Goal: Task Accomplishment & Management: Use online tool/utility

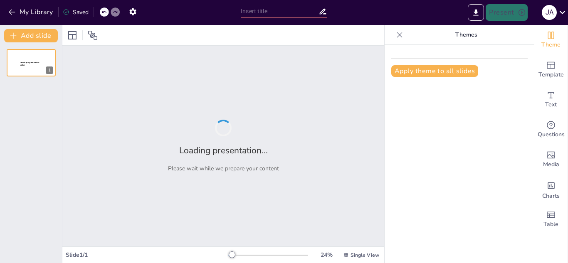
type input "Gestion de red en telecomunicaciones"
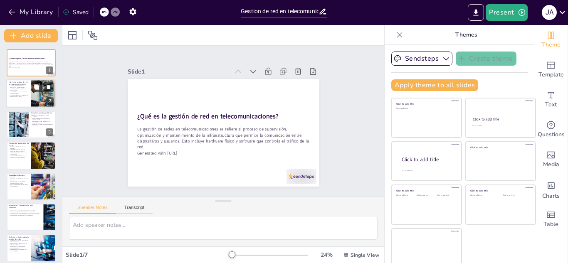
click at [31, 93] on div at bounding box center [44, 94] width 28 height 28
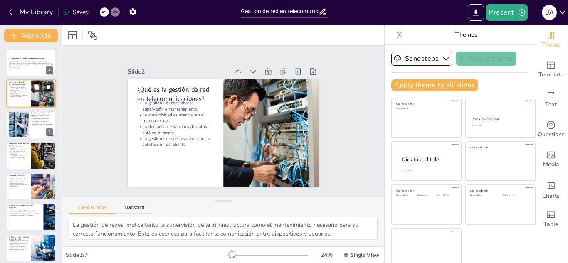
scroll to position [6, 0]
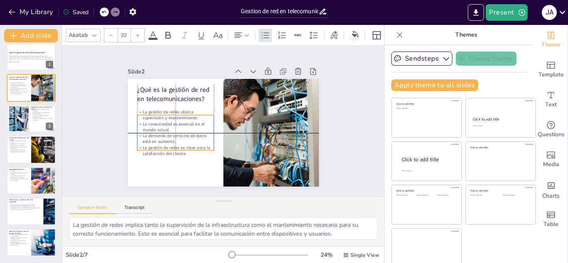
drag, startPoint x: 152, startPoint y: 125, endPoint x: 153, endPoint y: 134, distance: 9.6
click at [153, 134] on p "La demanda de servicios de datos está en aumento." at bounding box center [173, 134] width 77 height 20
click at [28, 112] on div at bounding box center [18, 118] width 45 height 25
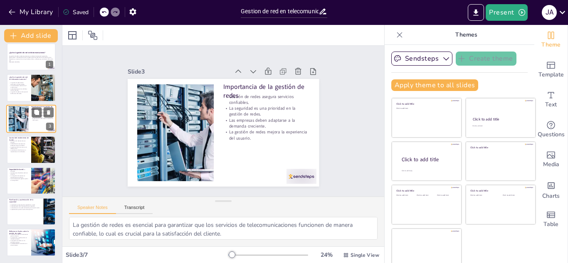
scroll to position [0, 0]
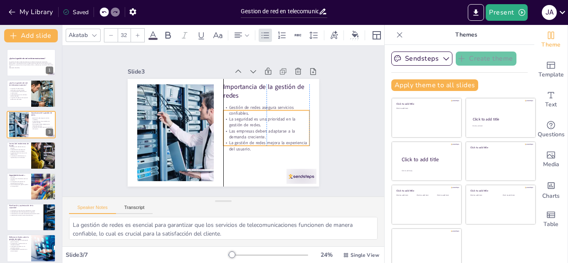
drag, startPoint x: 255, startPoint y: 109, endPoint x: 258, endPoint y: 120, distance: 11.2
click at [258, 120] on p "La seguridad es una prioridad en la gestión de redes." at bounding box center [266, 122] width 86 height 12
click at [41, 160] on div at bounding box center [43, 155] width 25 height 31
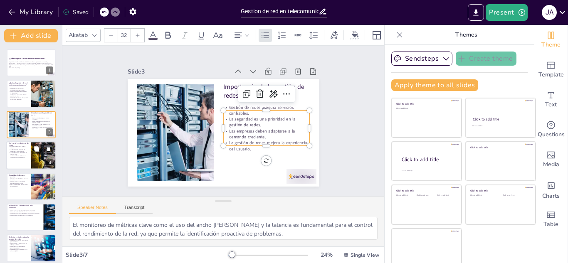
scroll to position [3, 0]
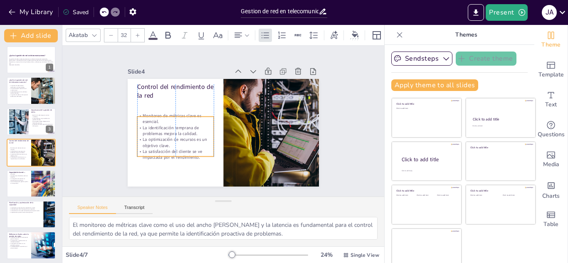
drag, startPoint x: 182, startPoint y: 115, endPoint x: 184, endPoint y: 132, distance: 17.2
click at [184, 132] on p "La identificación temprana de problemas mejora la calidad." at bounding box center [175, 131] width 76 height 12
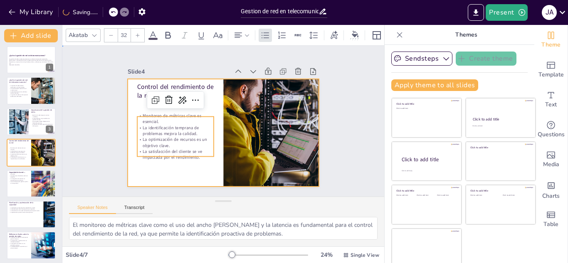
click at [156, 175] on div at bounding box center [223, 133] width 191 height 108
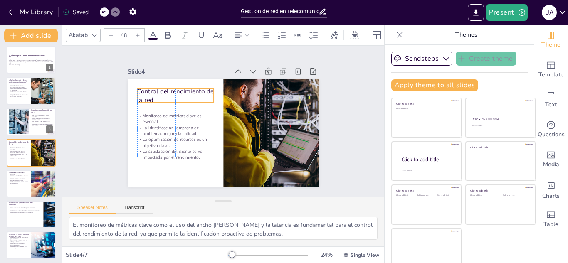
drag, startPoint x: 134, startPoint y: 87, endPoint x: 134, endPoint y: 92, distance: 4.6
click at [139, 92] on p "Control del rendimiento de la red" at bounding box center [178, 91] width 78 height 26
click at [27, 176] on p "Las amenazas cibernéticas están en aumento." at bounding box center [19, 176] width 20 height 3
type textarea "La protección de los datos de los usuarios es una prioridad máxima en la gestió…"
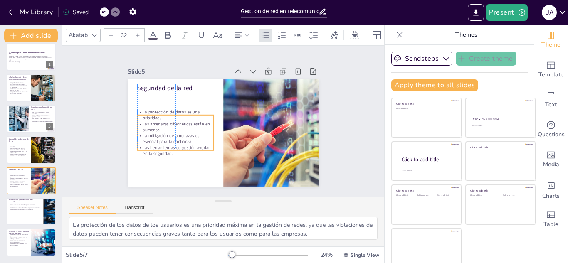
drag, startPoint x: 174, startPoint y: 93, endPoint x: 175, endPoint y: 111, distance: 18.3
click at [175, 111] on p "La protección de datos es una prioridad." at bounding box center [176, 110] width 77 height 20
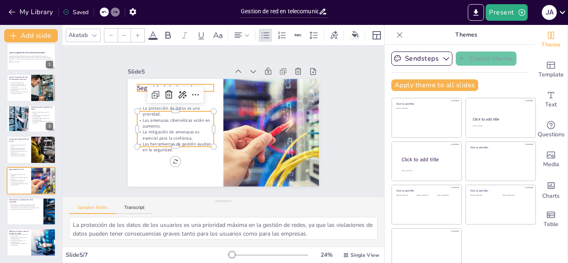
type input "48"
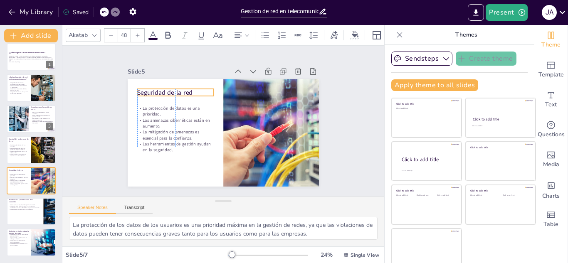
drag, startPoint x: 134, startPoint y: 88, endPoint x: 135, endPoint y: 94, distance: 5.5
click at [140, 94] on p "Seguridad de la red" at bounding box center [178, 87] width 77 height 17
click at [17, 205] on p "La actualización de la infraestructura es necesaria." at bounding box center [25, 206] width 32 height 2
type textarea "Evaluar constantemente la capacidad de la red es fundamental para asegurar que …"
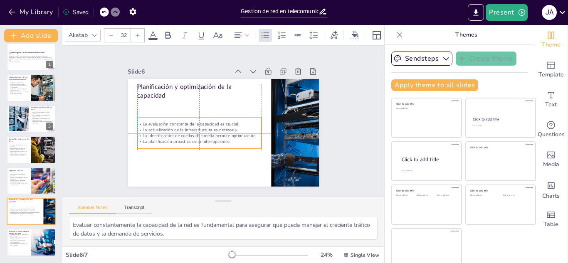
drag, startPoint x: 190, startPoint y: 106, endPoint x: 190, endPoint y: 126, distance: 20.0
click at [190, 126] on p "La actualización de la infraestructura es necesaria." at bounding box center [198, 127] width 124 height 19
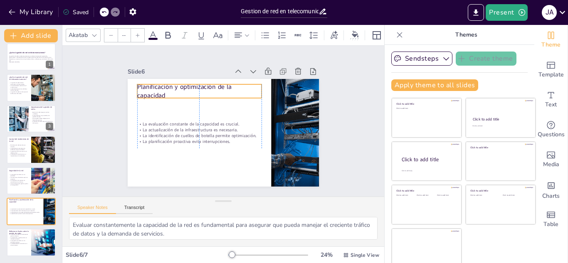
type input "48"
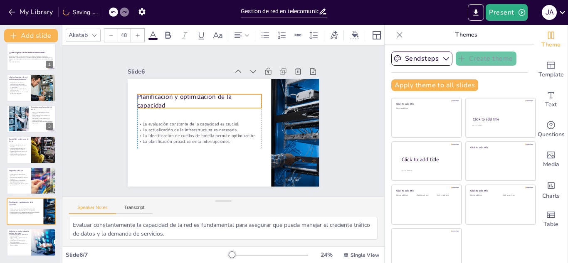
drag, startPoint x: 147, startPoint y: 87, endPoint x: 145, endPoint y: 100, distance: 13.0
click at [145, 100] on p "Planificación y optimización de la capacidad" at bounding box center [202, 99] width 126 height 31
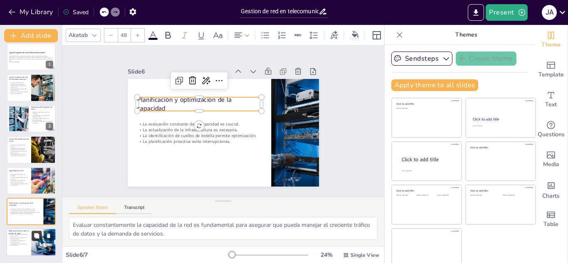
click at [38, 232] on button at bounding box center [37, 236] width 10 height 10
type textarea "La gestión de redes es un aspecto esencial de la industria de las telecomunicac…"
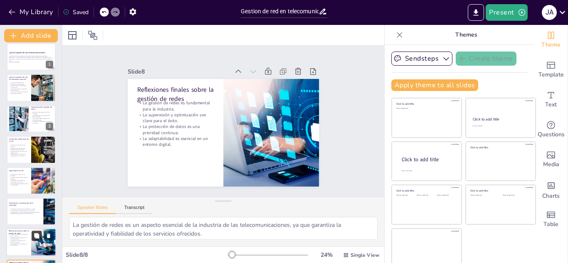
scroll to position [37, 0]
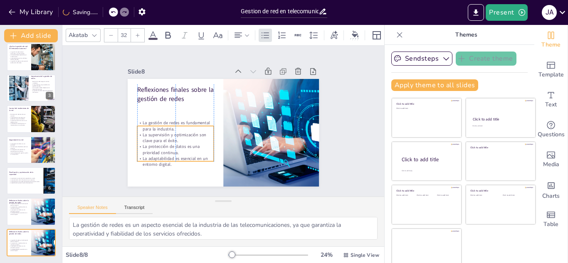
drag, startPoint x: 142, startPoint y: 129, endPoint x: 142, endPoint y: 149, distance: 20.4
click at [142, 149] on p "La protección de datos es una prioridad continua." at bounding box center [175, 150] width 76 height 12
type input "48"
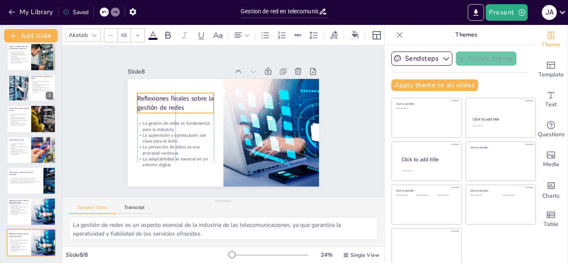
drag, startPoint x: 143, startPoint y: 95, endPoint x: 143, endPoint y: 104, distance: 9.2
click at [143, 104] on p "Reflexiones finales sobre la gestión de redes" at bounding box center [177, 98] width 78 height 26
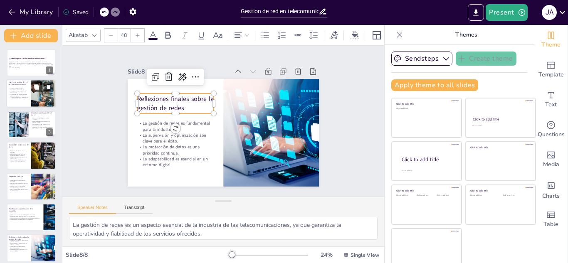
click at [25, 92] on p "La conectividad es esencial en el mundo actual." at bounding box center [19, 92] width 20 height 3
type textarea "La gestión de redes implica tanto la supervisión de la infraestructura como el …"
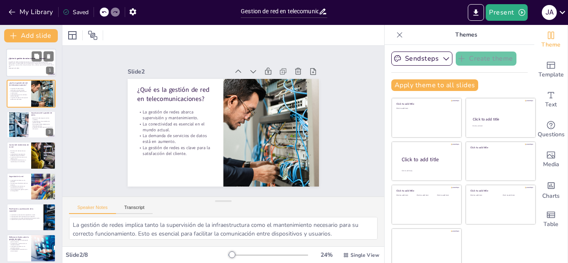
click at [27, 53] on div at bounding box center [31, 63] width 50 height 28
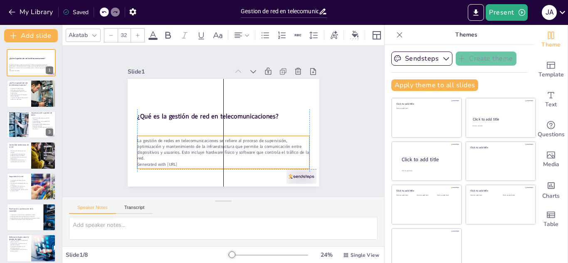
drag, startPoint x: 164, startPoint y: 136, endPoint x: 167, endPoint y: 150, distance: 14.4
click at [167, 150] on p "La gestión de redes en telecomunicaciones se refiere al proceso de supervisión,…" at bounding box center [220, 149] width 174 height 42
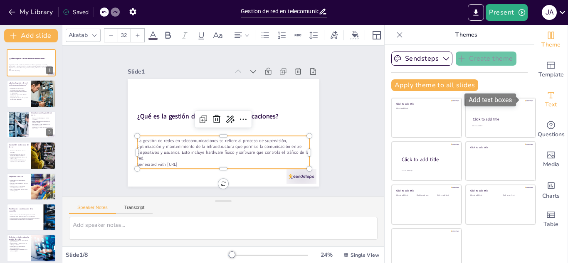
click at [534, 91] on div "Text" at bounding box center [550, 100] width 33 height 30
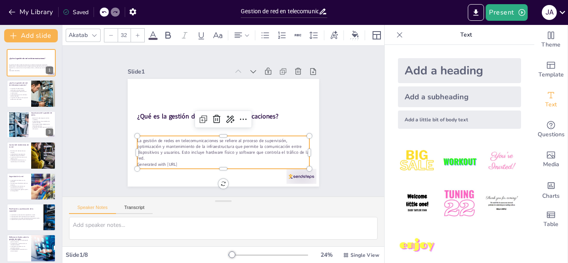
click at [398, 74] on div "Add a heading" at bounding box center [459, 70] width 123 height 25
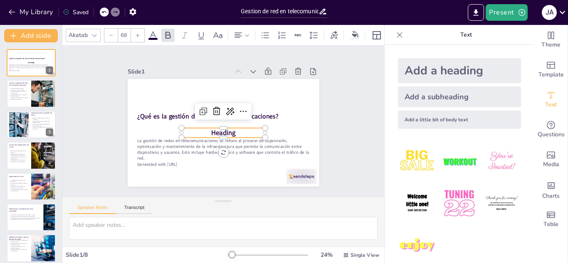
click at [398, 74] on div "Add a heading" at bounding box center [459, 70] width 123 height 25
click at [224, 130] on span "Heading" at bounding box center [222, 133] width 25 height 12
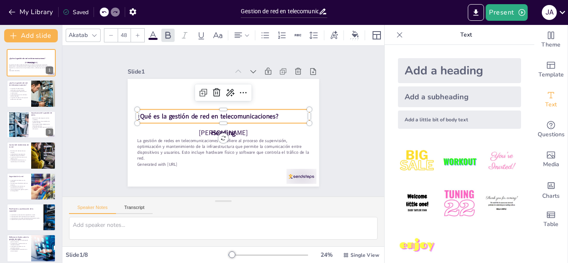
click at [294, 119] on div "¿Qué es la gestión de red en telecomunicaciones?" at bounding box center [223, 116] width 172 height 14
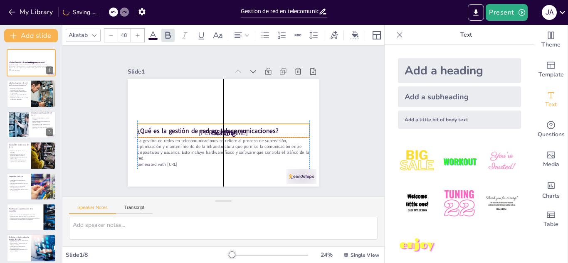
drag, startPoint x: 287, startPoint y: 119, endPoint x: 284, endPoint y: 131, distance: 11.9
click at [284, 131] on div "¿Qué es la gestión de red en telecomunicaciones?" at bounding box center [223, 131] width 172 height 14
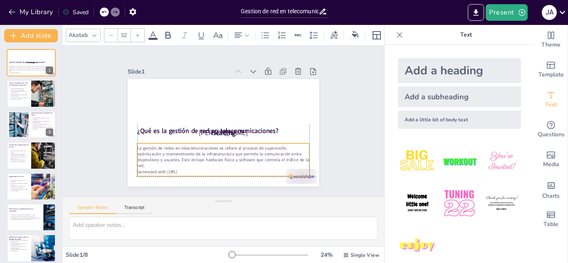
drag, startPoint x: 273, startPoint y: 145, endPoint x: 273, endPoint y: 153, distance: 8.7
click at [273, 153] on p "La gestión de redes en telecomunicaciones se refiere al proceso de supervisión,…" at bounding box center [220, 157] width 174 height 42
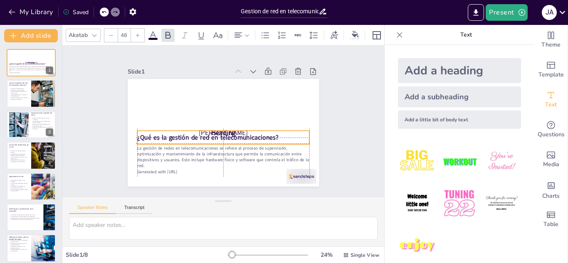
drag, startPoint x: 265, startPoint y: 131, endPoint x: 263, endPoint y: 141, distance: 9.4
click at [263, 140] on strong "¿Qué es la gestión de red en telecomunicaciones?" at bounding box center [206, 135] width 141 height 23
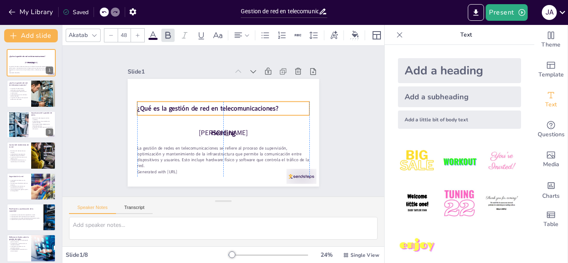
drag, startPoint x: 249, startPoint y: 130, endPoint x: 251, endPoint y: 100, distance: 30.0
click at [251, 99] on div "¿Qué es la gestión de red en telecomunicaciones? La gestión de redes en telecom…" at bounding box center [231, 80] width 187 height 40
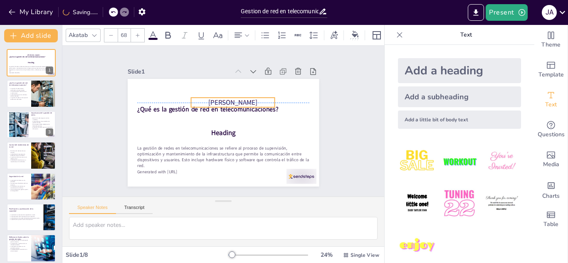
drag, startPoint x: 242, startPoint y: 133, endPoint x: 252, endPoint y: 98, distance: 36.6
click at [252, 98] on p "[PERSON_NAME]" at bounding box center [233, 103] width 84 height 10
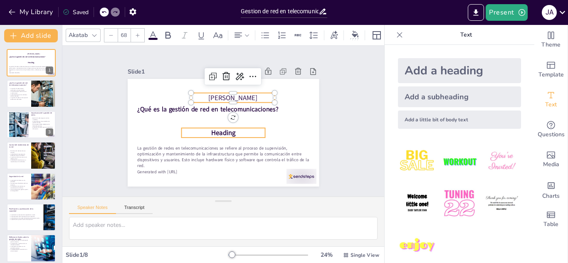
type input "68"
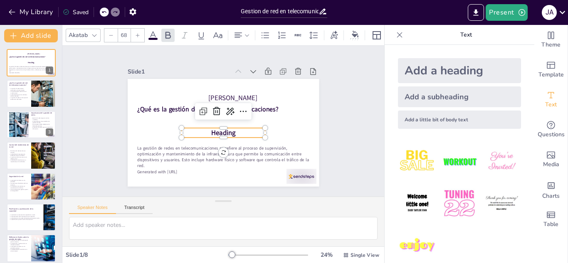
click at [230, 133] on p "Heading" at bounding box center [222, 132] width 84 height 18
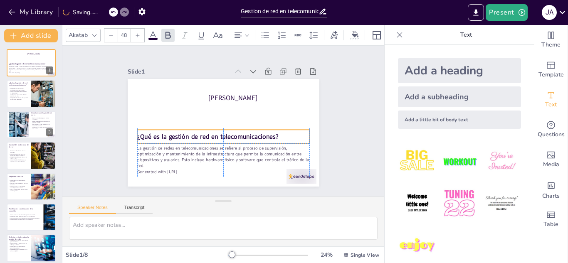
drag, startPoint x: 230, startPoint y: 107, endPoint x: 229, endPoint y: 133, distance: 25.8
click at [229, 133] on strong "¿Qué es la gestión de red en telecomunicaciones?" at bounding box center [205, 133] width 140 height 38
type input "68"
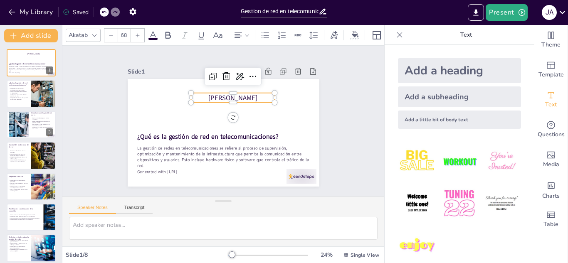
click at [234, 91] on p "[PERSON_NAME]" at bounding box center [235, 99] width 84 height 18
click at [193, 95] on p "[PERSON_NAME]" at bounding box center [235, 99] width 84 height 18
click at [264, 106] on p "[PERSON_NAME]" at bounding box center [234, 108] width 84 height 18
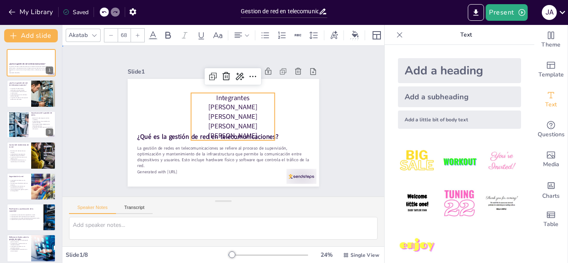
click at [324, 101] on div "Slide 1 ¿Qué es la gestión de red en telecomunicaciones? La gestión de redes en…" at bounding box center [223, 121] width 250 height 155
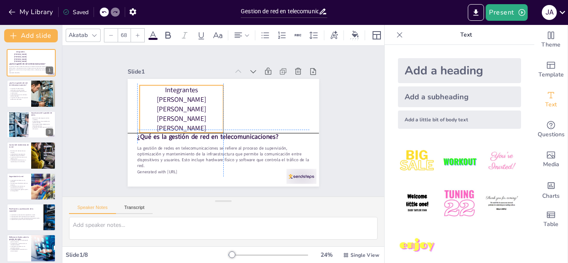
drag, startPoint x: 236, startPoint y: 106, endPoint x: 182, endPoint y: 96, distance: 54.4
click at [182, 96] on p "[PERSON_NAME]" at bounding box center [184, 95] width 84 height 18
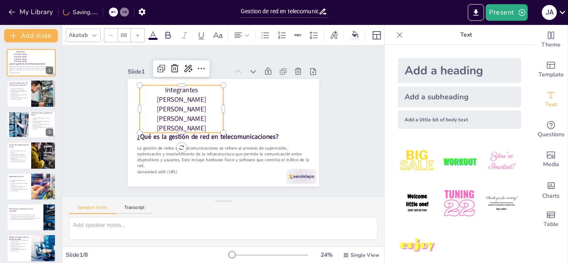
click at [187, 91] on p "Integrantes" at bounding box center [182, 90] width 84 height 10
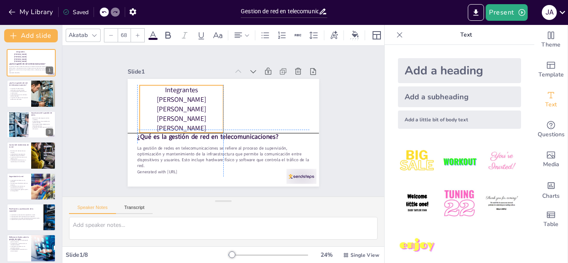
click at [185, 89] on p "Integrantes" at bounding box center [185, 86] width 84 height 18
click at [185, 89] on p "Integrantes" at bounding box center [182, 90] width 84 height 10
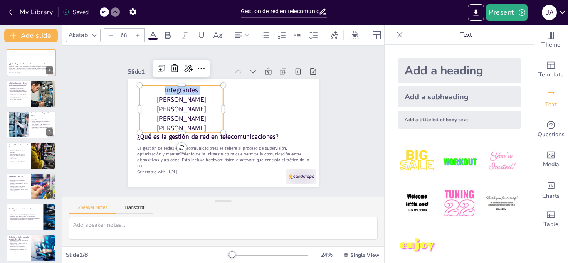
click at [185, 89] on p "Integrantes" at bounding box center [198, 75] width 80 height 43
click at [170, 32] on icon at bounding box center [167, 35] width 5 height 7
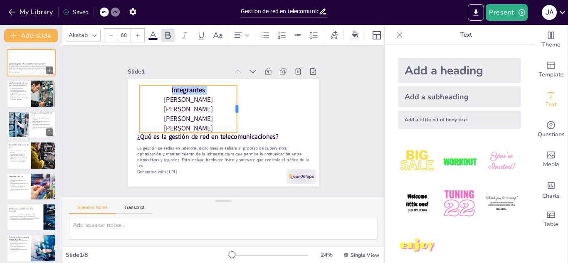
drag, startPoint x: 218, startPoint y: 104, endPoint x: 227, endPoint y: 102, distance: 9.3
click at [234, 102] on div at bounding box center [242, 113] width 16 height 48
click at [111, 34] on icon at bounding box center [110, 35] width 5 height 5
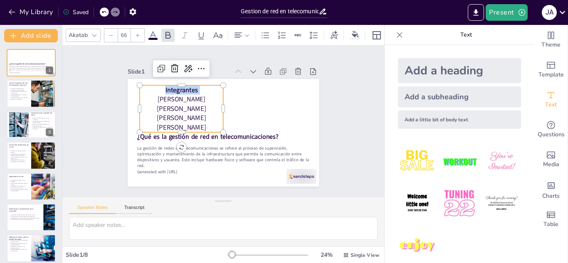
click at [111, 34] on icon at bounding box center [110, 35] width 5 height 5
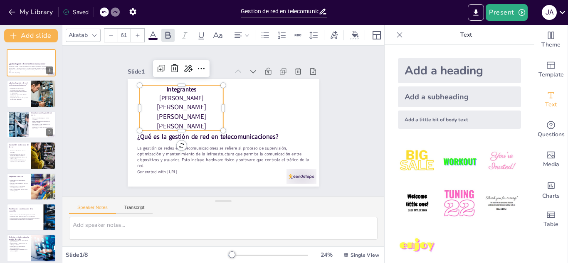
click at [111, 34] on icon at bounding box center [110, 35] width 5 height 5
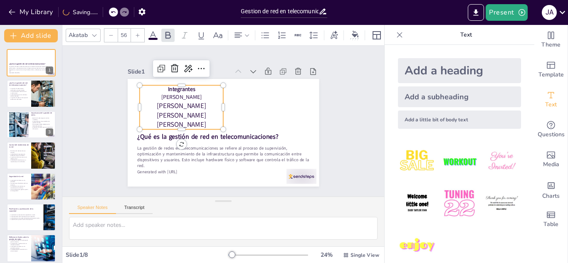
click at [111, 34] on icon at bounding box center [110, 35] width 5 height 5
click at [240, 32] on icon at bounding box center [237, 34] width 7 height 5
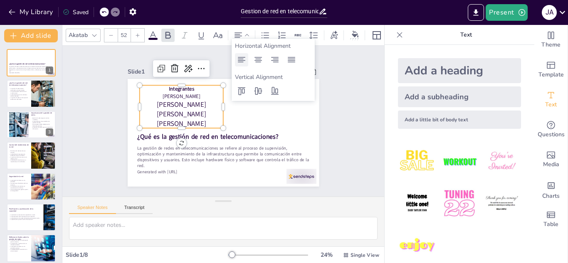
click at [244, 57] on icon at bounding box center [241, 59] width 7 height 5
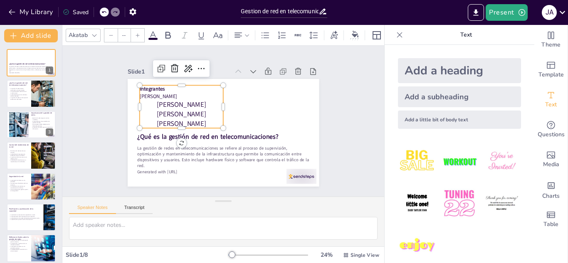
drag, startPoint x: 213, startPoint y: 119, endPoint x: 129, endPoint y: 86, distance: 90.3
click at [129, 86] on div "¿Qué es la gestión de red en telecomunicaciones? La gestión de redes en telecom…" at bounding box center [222, 132] width 202 height 127
click at [143, 86] on strong "Integrantes" at bounding box center [156, 82] width 26 height 10
click at [210, 121] on p "[PERSON_NAME]" at bounding box center [182, 124] width 84 height 10
drag, startPoint x: 214, startPoint y: 120, endPoint x: 132, endPoint y: 86, distance: 88.4
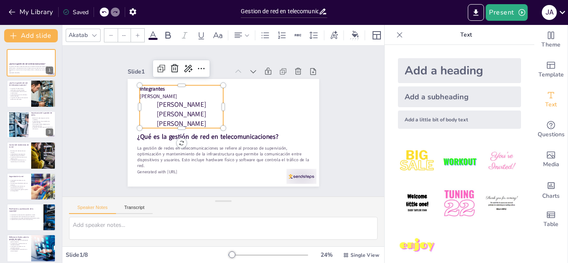
click at [132, 86] on div "¿Qué es la gestión de red en telecomunicaciones? La gestión de redes en telecom…" at bounding box center [222, 132] width 202 height 127
drag, startPoint x: 234, startPoint y: 29, endPoint x: 245, endPoint y: 30, distance: 10.9
click at [245, 30] on div at bounding box center [241, 35] width 17 height 10
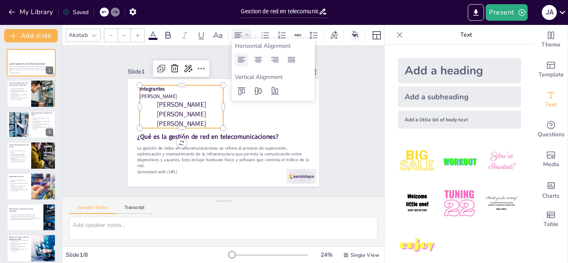
click at [247, 58] on body "My Library Saved Gestion de red en telecomunicaciones Present J A Document font…" at bounding box center [284, 131] width 568 height 263
click at [247, 58] on div at bounding box center [241, 59] width 13 height 13
click at [125, 32] on input "--" at bounding box center [124, 35] width 12 height 13
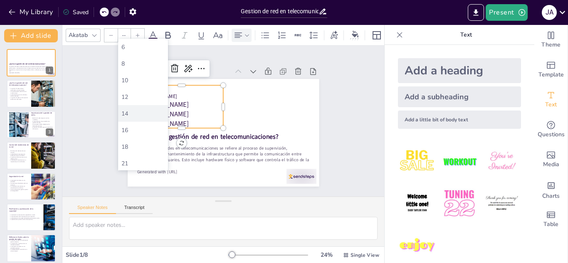
click at [158, 120] on div "14" at bounding box center [143, 113] width 50 height 17
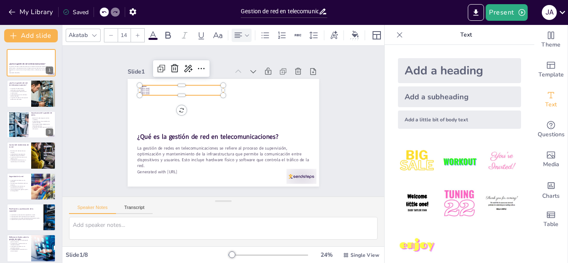
click at [133, 36] on div at bounding box center [137, 35] width 13 height 13
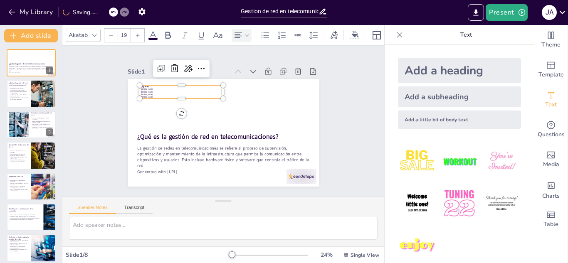
click at [133, 36] on div at bounding box center [137, 35] width 13 height 13
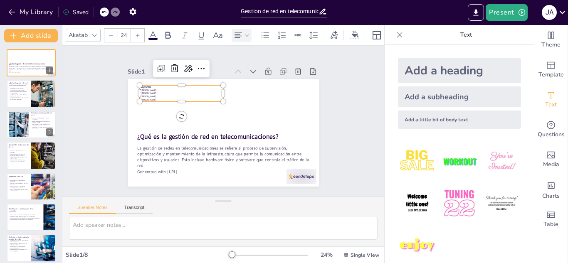
click at [133, 36] on div at bounding box center [137, 35] width 13 height 13
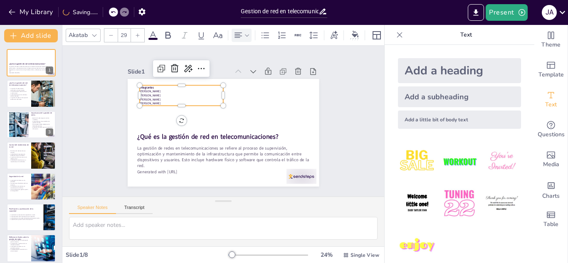
click at [133, 36] on div at bounding box center [137, 35] width 13 height 13
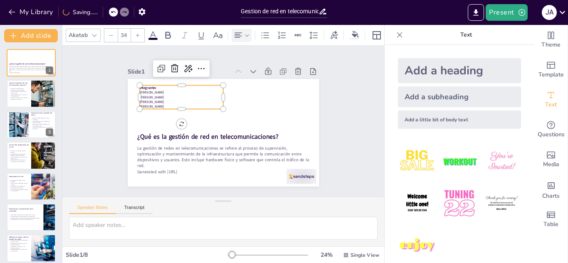
click at [133, 36] on div at bounding box center [137, 35] width 13 height 13
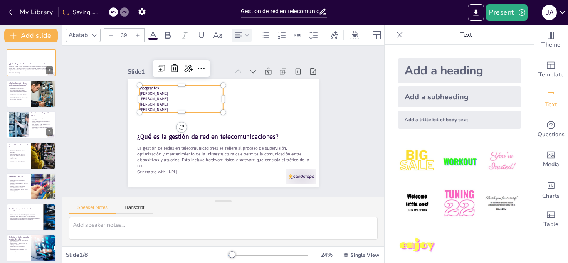
click at [133, 36] on div at bounding box center [137, 35] width 13 height 13
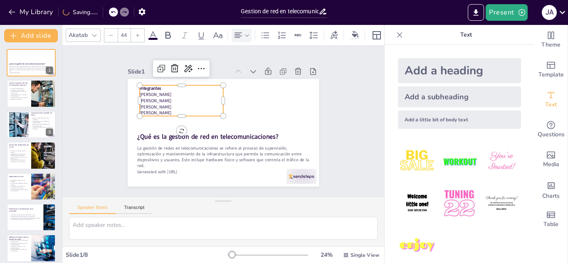
click at [133, 36] on div at bounding box center [137, 35] width 13 height 13
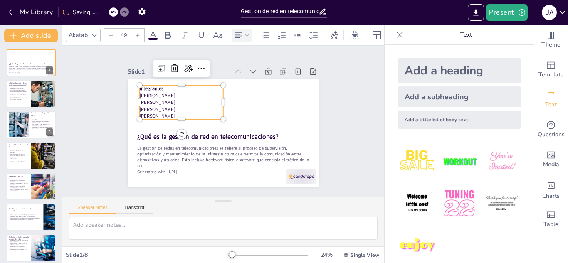
click at [133, 36] on div at bounding box center [137, 35] width 13 height 13
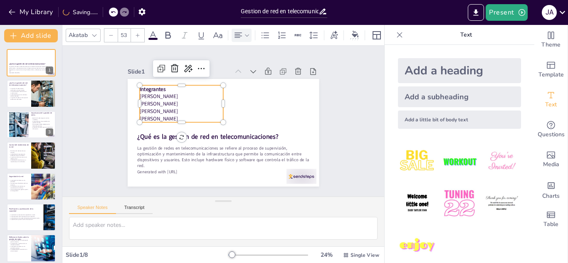
type input "54"
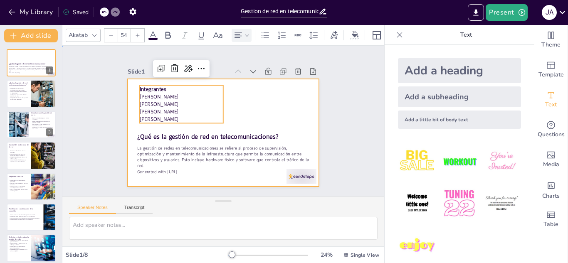
click at [239, 96] on div at bounding box center [223, 133] width 191 height 108
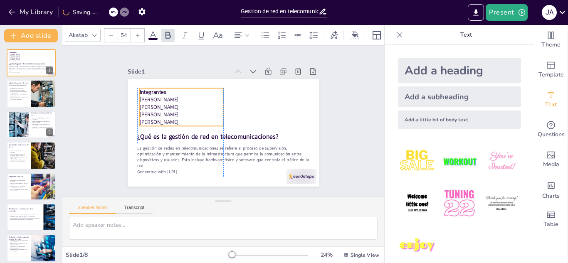
drag, startPoint x: 173, startPoint y: 110, endPoint x: 173, endPoint y: 115, distance: 5.0
click at [173, 115] on p "[PERSON_NAME]" at bounding box center [182, 110] width 84 height 16
drag, startPoint x: 168, startPoint y: 100, endPoint x: 167, endPoint y: 96, distance: 4.3
click at [167, 96] on p "[PERSON_NAME]" at bounding box center [182, 99] width 84 height 7
click at [165, 90] on p "Integrantes" at bounding box center [185, 87] width 84 height 16
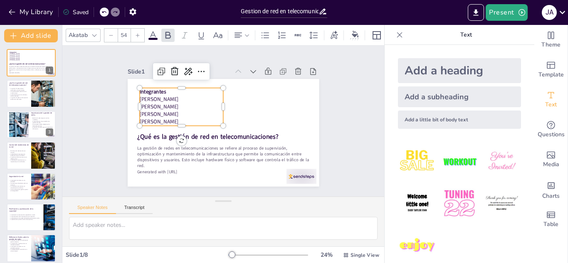
click at [165, 90] on p "Integrantes" at bounding box center [185, 87] width 84 height 16
click at [165, 90] on p "Integrantes" at bounding box center [182, 91] width 84 height 7
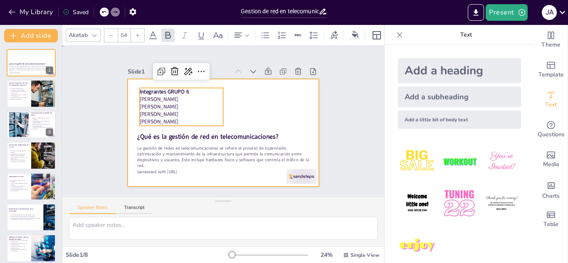
click at [247, 93] on div at bounding box center [221, 132] width 210 height 145
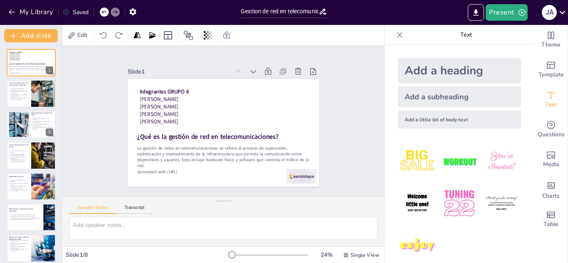
click at [357, 89] on div "Slide 1 ¿Qué es la gestión de red en telecomunicaciones? La gestión de redes en…" at bounding box center [223, 122] width 336 height 184
click at [476, 11] on icon "Export to PowerPoint" at bounding box center [475, 12] width 5 height 6
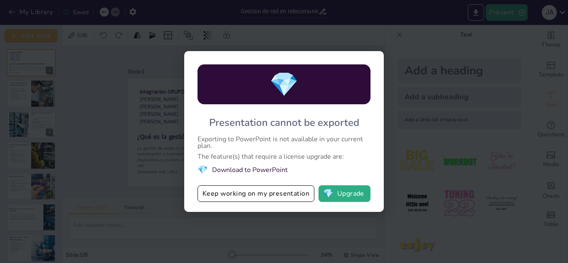
click at [349, 142] on div "Exporting to PowerPoint is not available in your current plan." at bounding box center [283, 142] width 173 height 13
drag, startPoint x: 349, startPoint y: 142, endPoint x: 287, endPoint y: 145, distance: 62.4
click at [288, 144] on div "Exporting to PowerPoint is not available in your current plan." at bounding box center [283, 142] width 173 height 13
click at [278, 151] on div "💎 Presentation cannot be exported Exporting to PowerPoint is not available in y…" at bounding box center [284, 131] width 200 height 161
drag, startPoint x: 278, startPoint y: 152, endPoint x: 284, endPoint y: 155, distance: 6.7
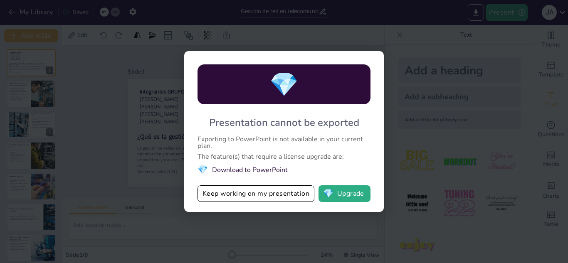
click at [279, 154] on div "The feature(s) that require a license upgrade are:" at bounding box center [283, 156] width 173 height 7
click at [329, 190] on span "💎" at bounding box center [328, 194] width 10 height 8
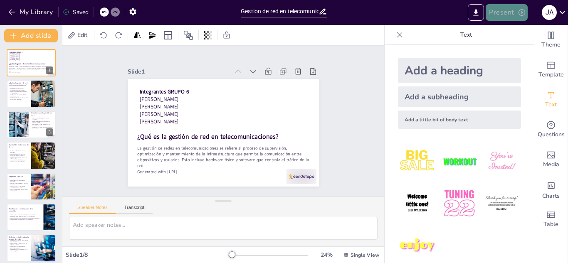
click at [491, 8] on button "Present" at bounding box center [507, 12] width 42 height 17
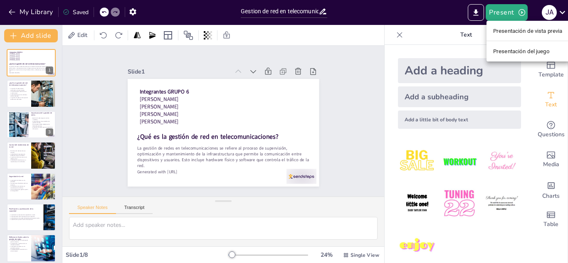
click at [386, 29] on div at bounding box center [284, 131] width 568 height 263
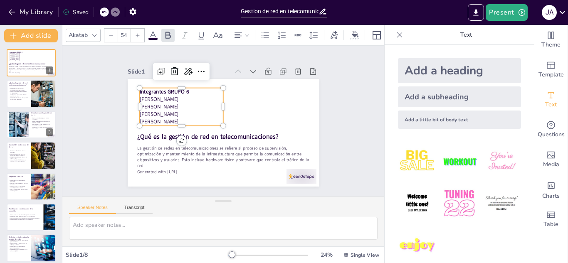
click at [209, 88] on p "Integrantes GRUPO 6" at bounding box center [189, 83] width 84 height 25
click at [168, 92] on p "[PERSON_NAME]" at bounding box center [184, 95] width 84 height 16
click at [170, 90] on div "Integrantes GRUPO 6 [PERSON_NAME] [PERSON_NAME] [PERSON_NAME] [PERSON_NAME] [PE…" at bounding box center [183, 102] width 87 height 46
click at [170, 90] on strong "Integrantes GRUPO 6" at bounding box center [164, 90] width 49 height 7
click at [170, 90] on strong "Integrantes GRUPO 6" at bounding box center [168, 84] width 50 height 12
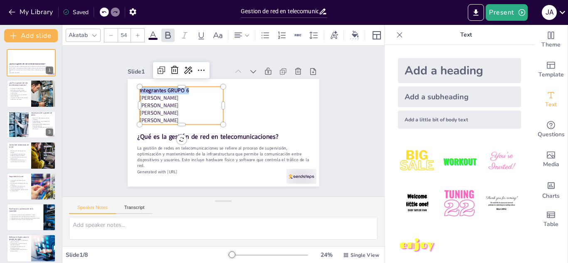
click at [170, 90] on strong "Integrantes GRUPO 6" at bounding box center [164, 90] width 49 height 7
click at [216, 57] on div "Slide 1 ¿Qué es la gestión de red en telecomunicaciones? La gestión de redes en…" at bounding box center [223, 121] width 204 height 150
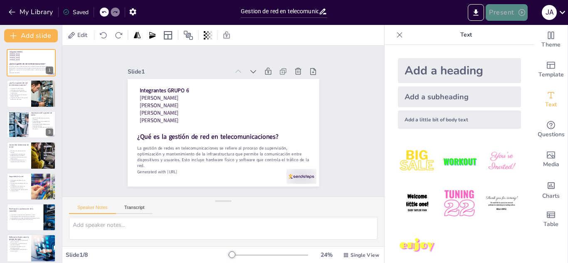
click at [519, 11] on icon "button" at bounding box center [521, 12] width 7 height 7
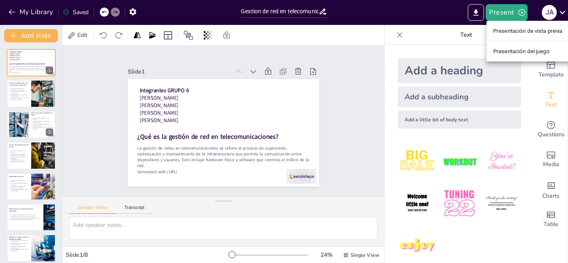
click at [542, 7] on div at bounding box center [284, 131] width 568 height 263
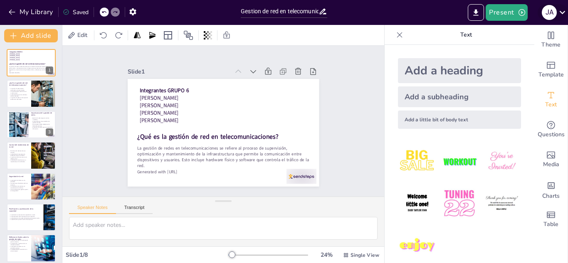
click at [562, 13] on icon at bounding box center [562, 12] width 6 height 3
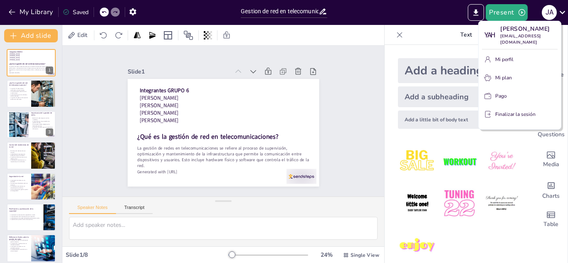
click at [418, 22] on div at bounding box center [284, 131] width 568 height 263
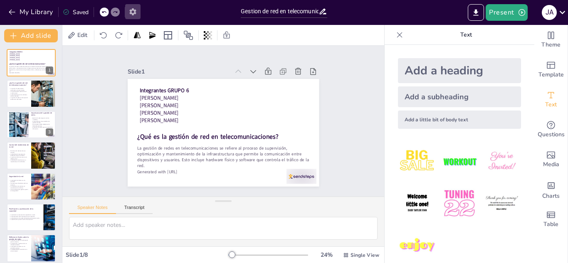
click at [138, 17] on button "button" at bounding box center [132, 11] width 15 height 15
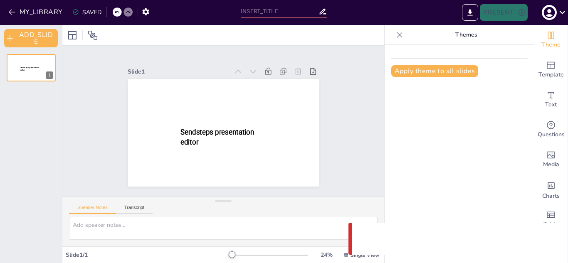
type input "Gestion de red en telecomunicaciones"
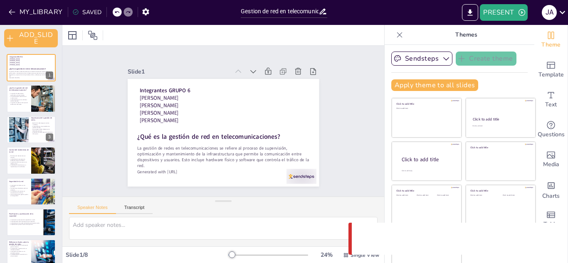
click at [83, 14] on div "SAVED" at bounding box center [86, 12] width 29 height 8
click at [92, 12] on div "SAVED" at bounding box center [86, 12] width 29 height 8
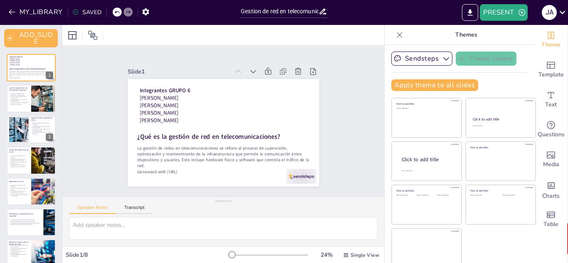
click at [92, 12] on div "SAVED" at bounding box center [86, 12] width 29 height 8
click at [562, 13] on icon at bounding box center [562, 12] width 6 height 3
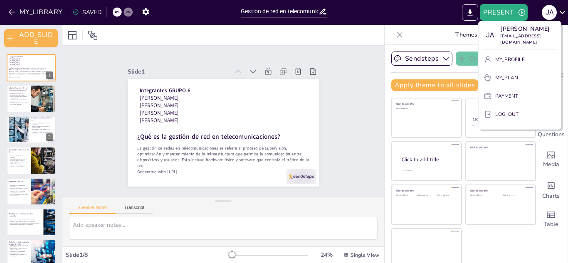
click at [562, 13] on div at bounding box center [284, 131] width 568 height 263
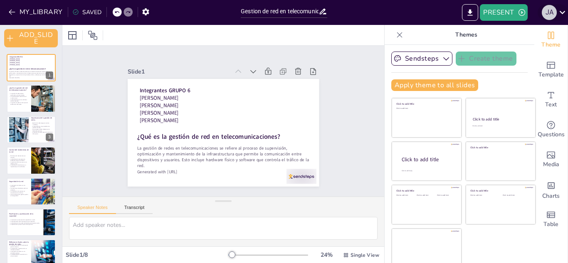
click at [551, 12] on div "J A" at bounding box center [549, 12] width 15 height 15
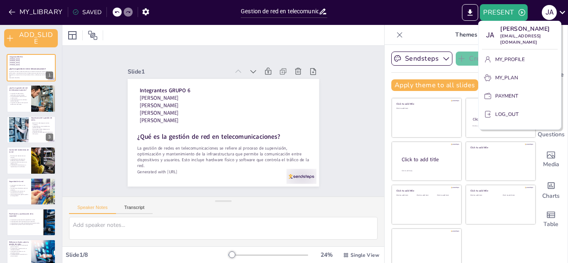
click at [500, 8] on div at bounding box center [284, 131] width 568 height 263
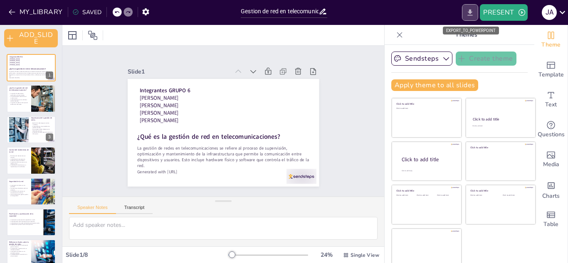
click at [472, 10] on icon "EXPORT_TO_POWERPOINT" at bounding box center [470, 12] width 9 height 9
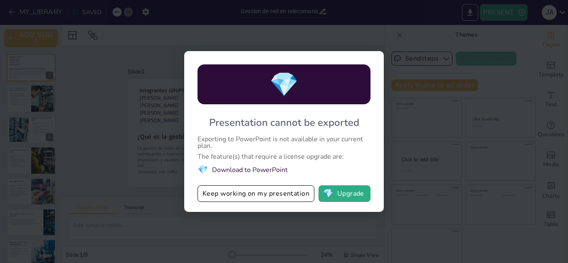
drag, startPoint x: 304, startPoint y: 73, endPoint x: 225, endPoint y: 184, distance: 136.0
click at [225, 184] on div "💎 Presentation cannot be exported Exporting to PowerPoint is not available in y…" at bounding box center [284, 131] width 200 height 161
click at [226, 198] on button "Keep working on my presentation" at bounding box center [255, 193] width 117 height 17
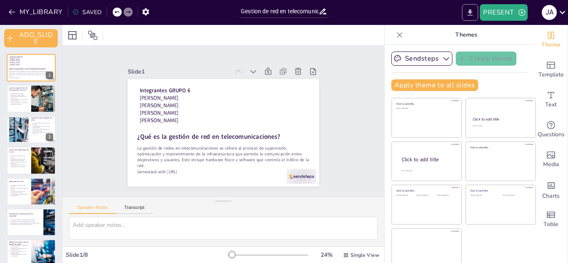
drag, startPoint x: 467, startPoint y: 21, endPoint x: 475, endPoint y: 12, distance: 12.4
click at [475, 12] on div "PRESENT J A" at bounding box center [449, 12] width 237 height 25
click at [475, 12] on button "EXPORT_TO_POWERPOINT" at bounding box center [470, 12] width 16 height 17
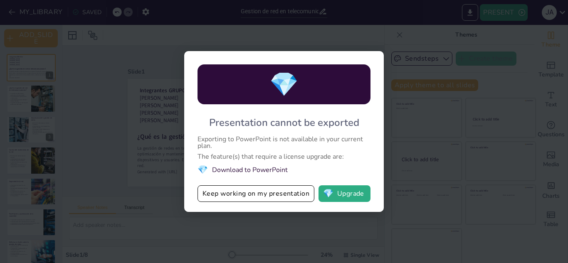
click at [384, 166] on div "💎 Presentation cannot be exported Exporting to PowerPoint is not available in y…" at bounding box center [284, 131] width 568 height 263
